Goal: Task Accomplishment & Management: Manage account settings

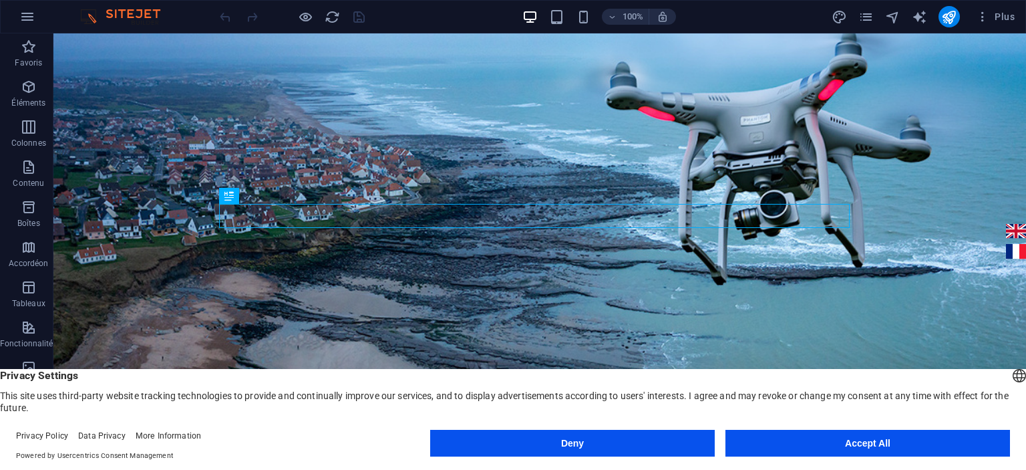
click at [866, 438] on button "Accept All" at bounding box center [868, 443] width 285 height 27
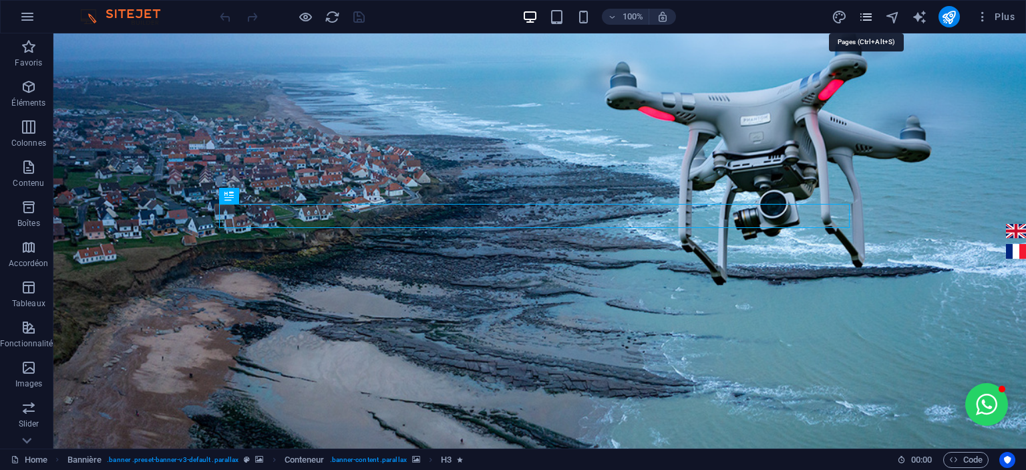
click at [865, 15] on icon "pages" at bounding box center [865, 16] width 15 height 15
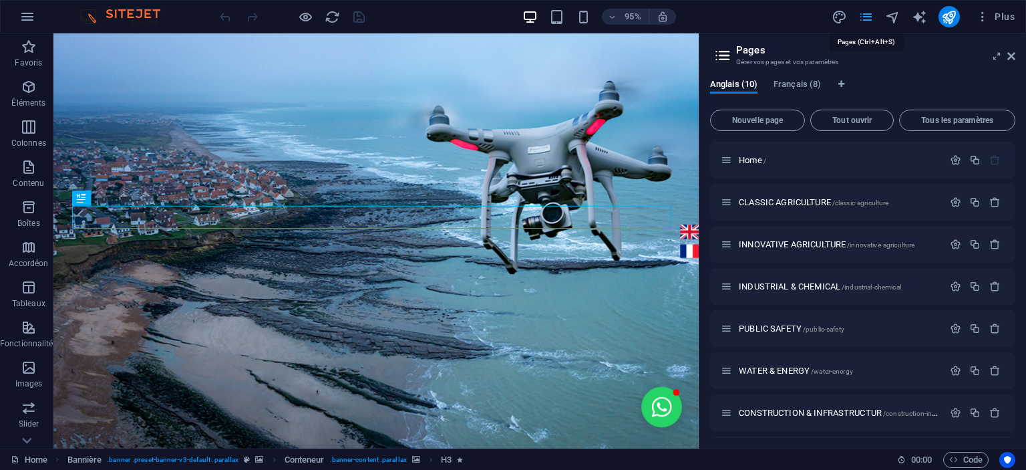
click at [865, 15] on icon "pages" at bounding box center [865, 16] width 15 height 15
click at [837, 15] on icon "design" at bounding box center [839, 16] width 15 height 15
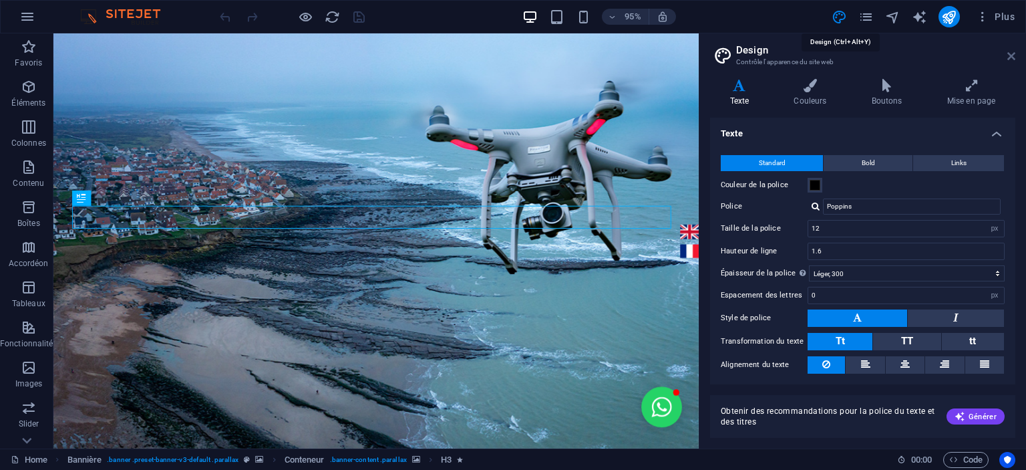
click at [1011, 53] on icon at bounding box center [1011, 56] width 8 height 11
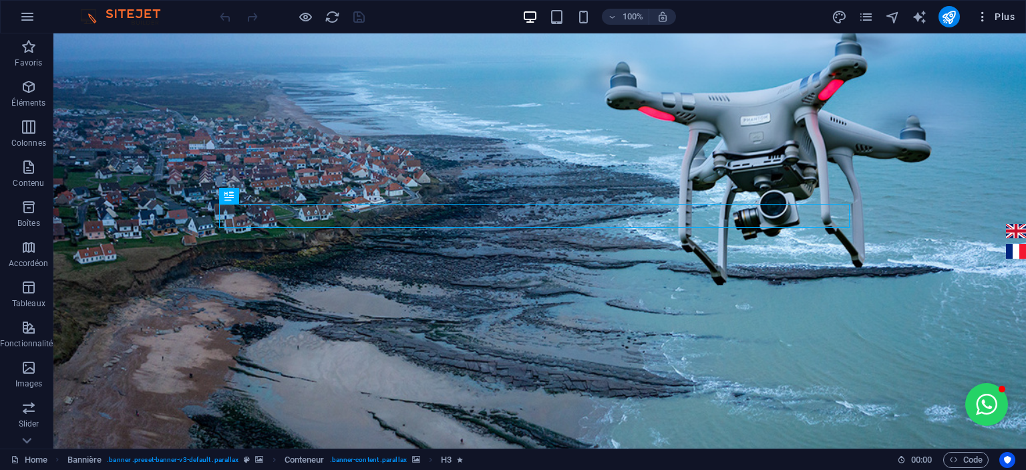
click at [985, 19] on icon "button" at bounding box center [982, 16] width 13 height 13
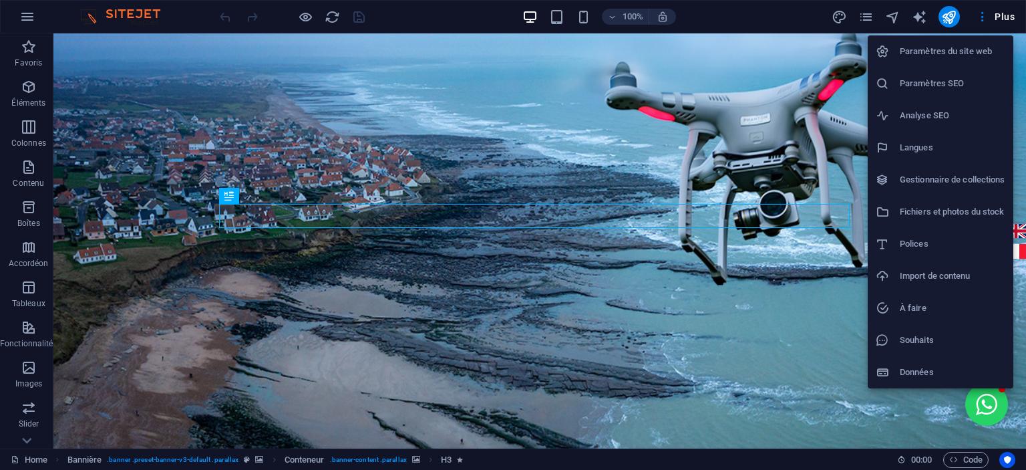
click at [906, 88] on h6 "Paramètres SEO" at bounding box center [953, 83] width 106 height 16
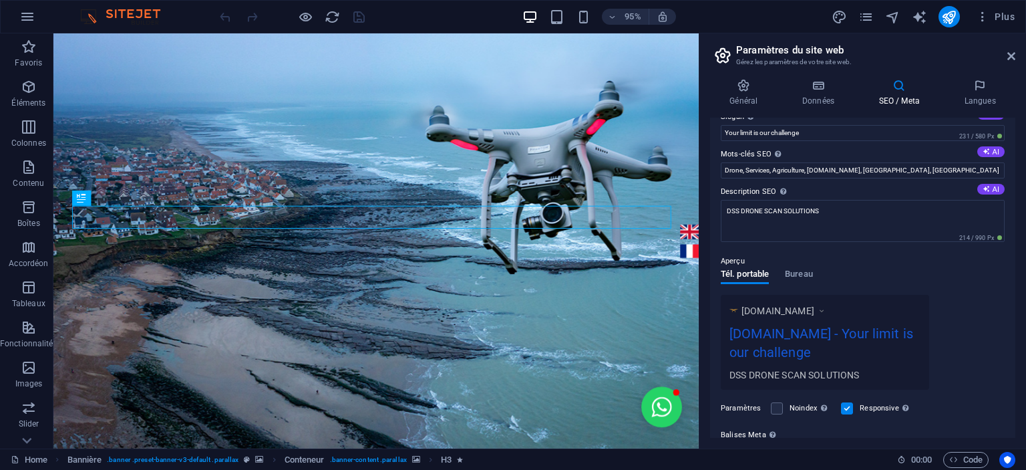
scroll to position [73, 0]
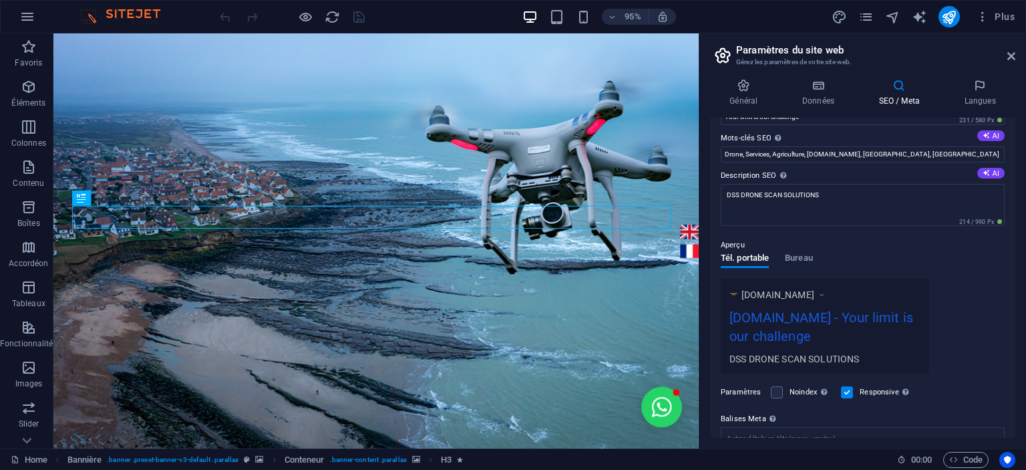
drag, startPoint x: 1017, startPoint y: 300, endPoint x: 1016, endPoint y: 354, distance: 54.1
click at [1016, 354] on div "Général Données SEO / Meta Langues Nom du site web [DOMAIN_NAME] Logo Glissez l…" at bounding box center [862, 258] width 327 height 380
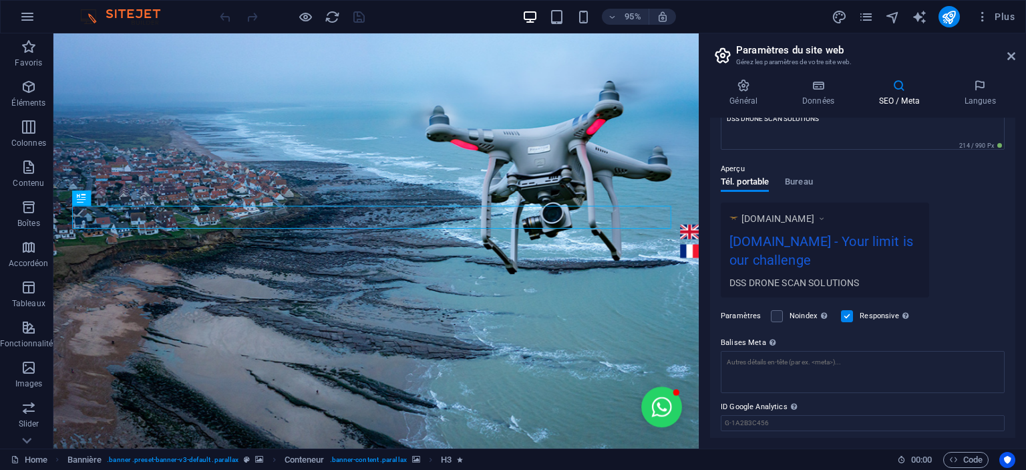
scroll to position [138, 0]
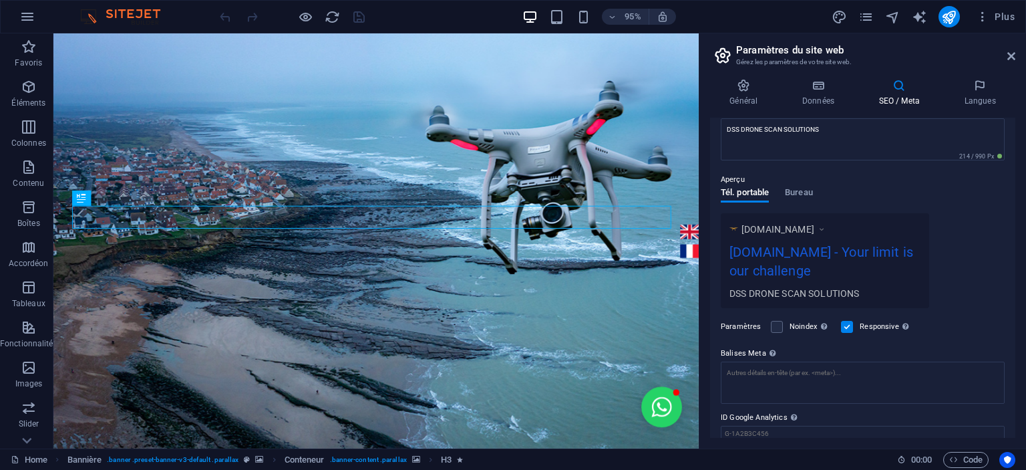
drag, startPoint x: 1024, startPoint y: 251, endPoint x: 1022, endPoint y: 308, distance: 57.5
click at [1022, 308] on div "Général Données SEO / Meta Langues Nom du site web [DOMAIN_NAME] Logo Glissez l…" at bounding box center [862, 258] width 327 height 380
click at [1015, 174] on div "Général Données SEO / Meta Langues Nom du site web [DOMAIN_NAME] Logo Glissez l…" at bounding box center [862, 258] width 327 height 380
click at [1016, 180] on div "Général Données SEO / Meta Langues Nom du site web [DOMAIN_NAME] Logo Glissez l…" at bounding box center [862, 258] width 327 height 380
click at [1018, 191] on div "Général Données SEO / Meta Langues Nom du site web [DOMAIN_NAME] Logo Glissez l…" at bounding box center [862, 258] width 327 height 380
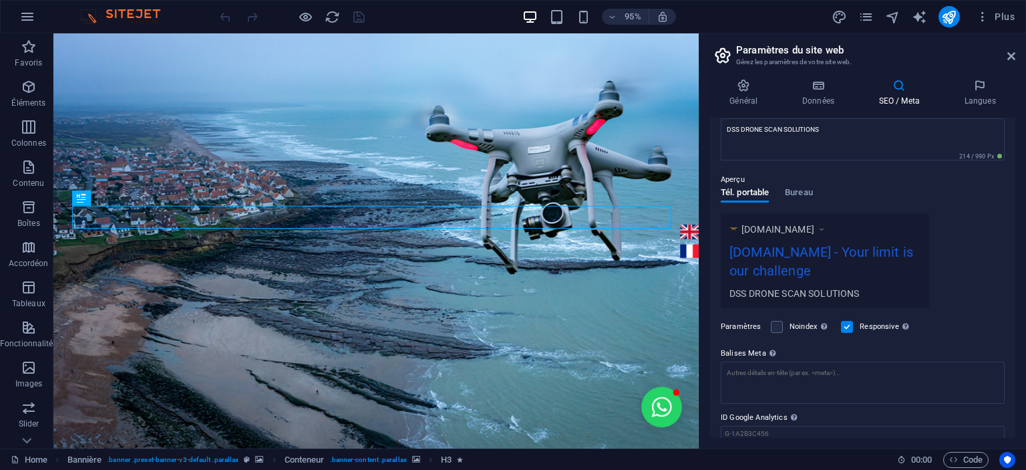
click at [1011, 191] on div "Titre SEO Titre du site web. Optez pour un titre qui se démarque dans les résul…" at bounding box center [862, 278] width 305 height 320
drag, startPoint x: 1015, startPoint y: 248, endPoint x: 1008, endPoint y: 295, distance: 47.9
click at [1008, 295] on div "Titre SEO Titre du site web. Optez pour un titre qui se démarque dans les résul…" at bounding box center [862, 278] width 305 height 320
